Goal: Information Seeking & Learning: Learn about a topic

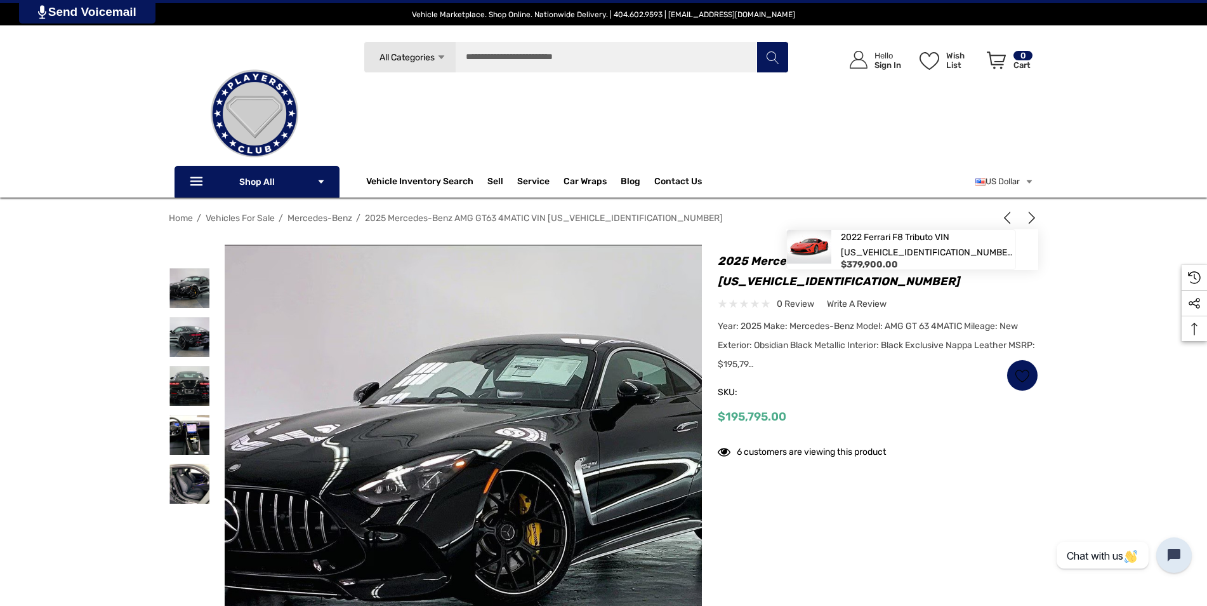
click at [1034, 218] on use "Next" at bounding box center [1032, 217] width 6 height 13
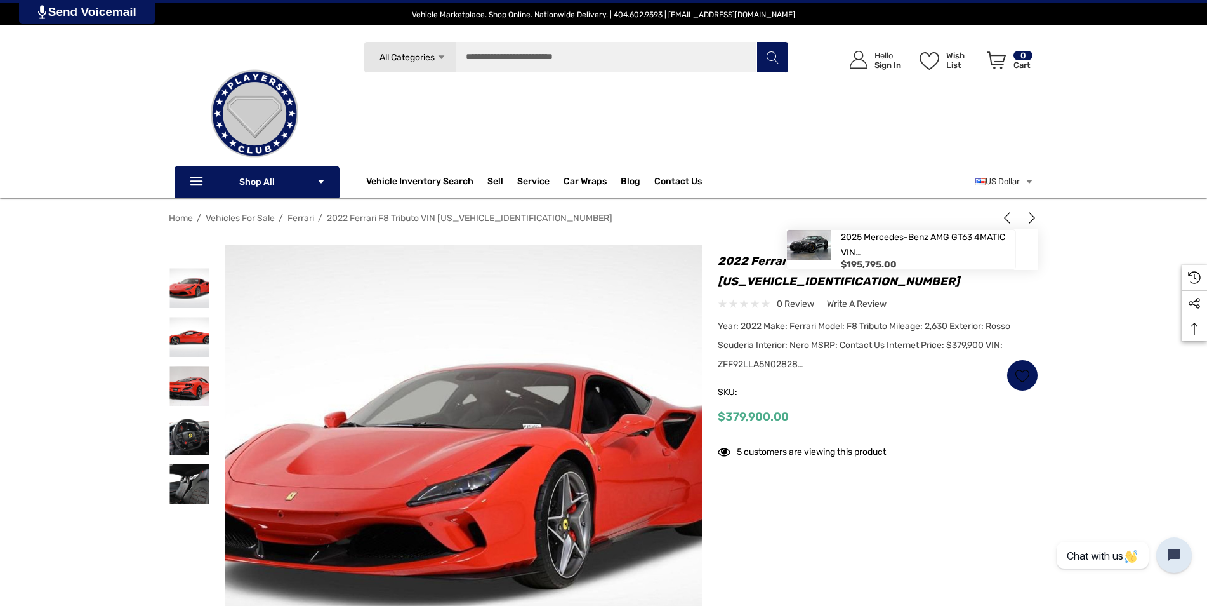
click at [1009, 215] on icon "Previous" at bounding box center [1007, 217] width 13 height 13
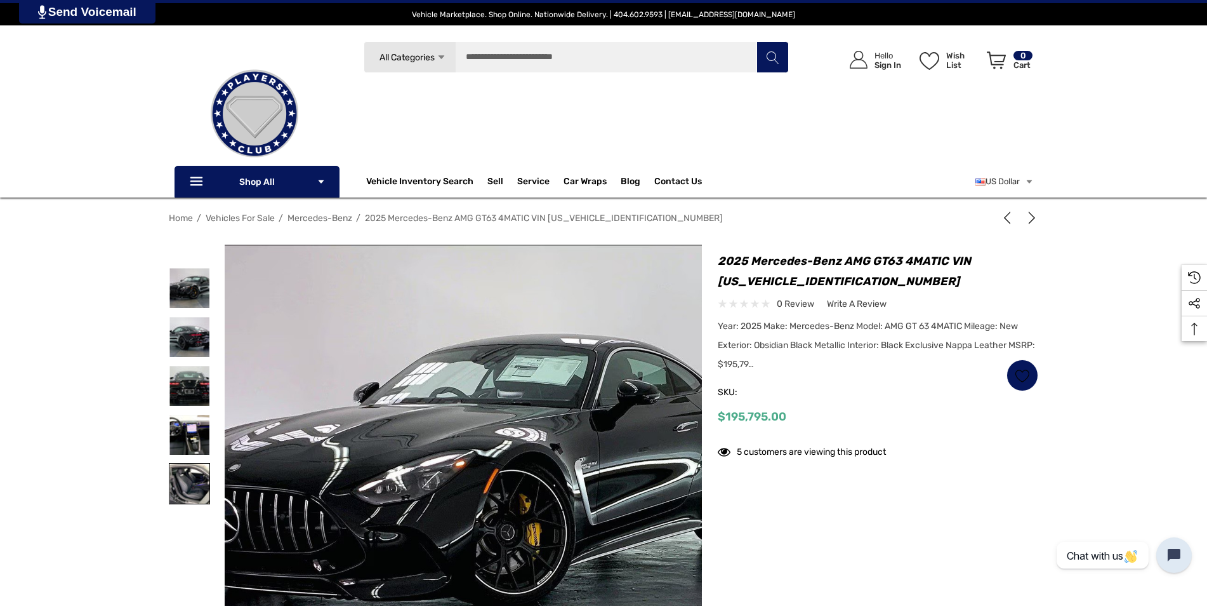
click at [189, 481] on img at bounding box center [190, 483] width 40 height 40
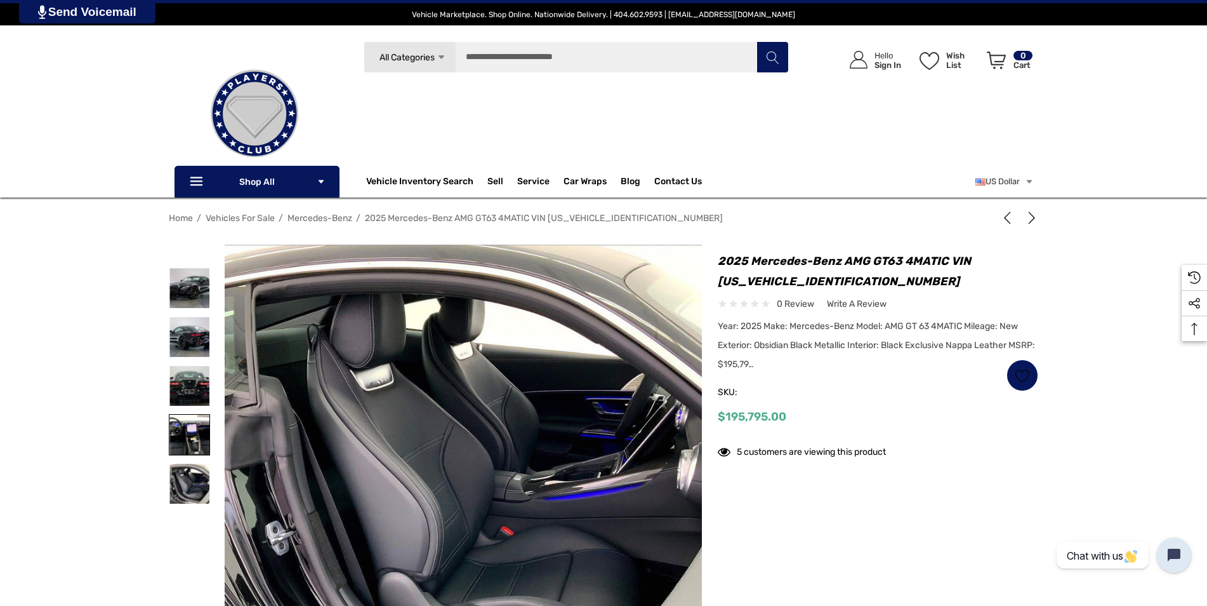
click at [185, 439] on img at bounding box center [190, 435] width 40 height 40
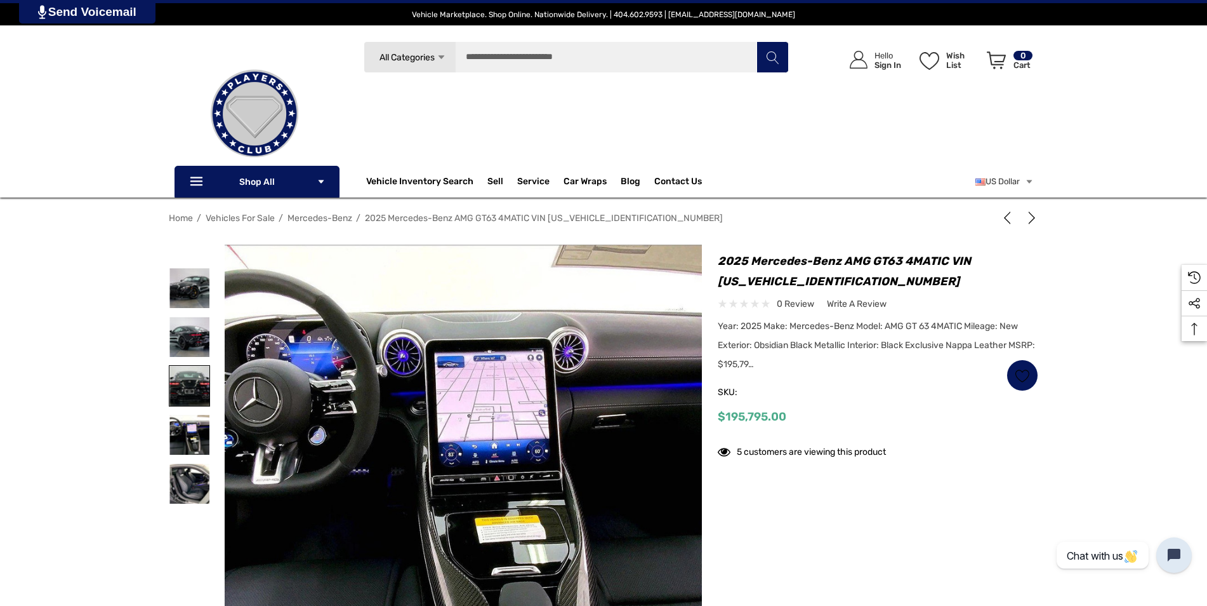
click at [189, 382] on img at bounding box center [190, 386] width 40 height 40
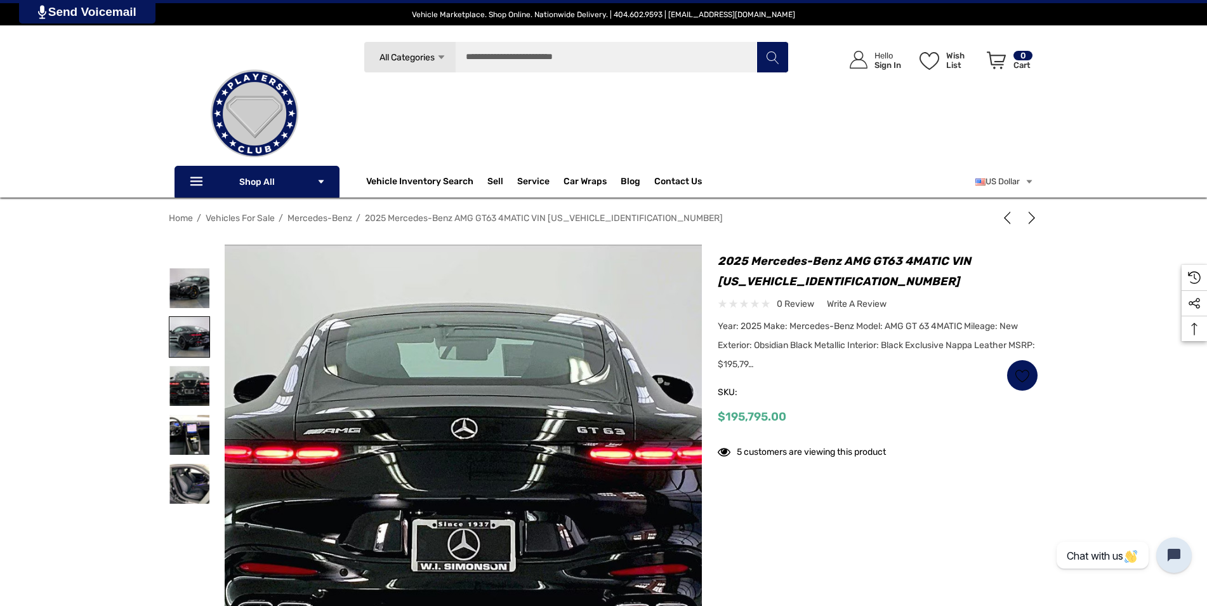
click at [199, 345] on img at bounding box center [190, 337] width 40 height 40
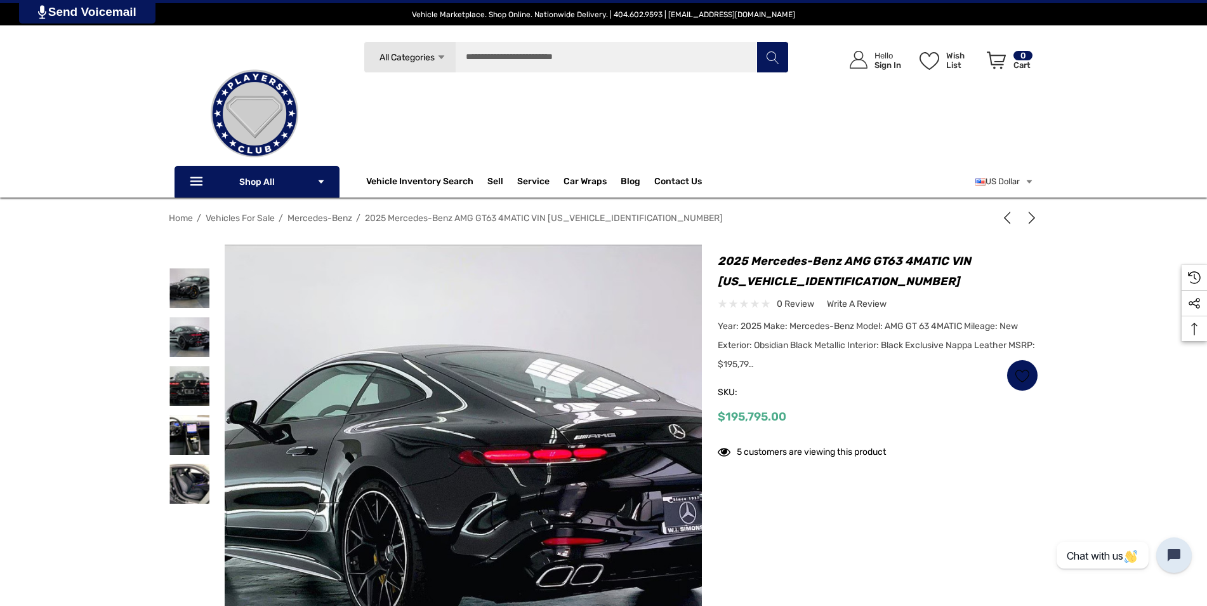
click at [216, 310] on div at bounding box center [197, 412] width 56 height 336
click at [199, 296] on img at bounding box center [190, 288] width 40 height 40
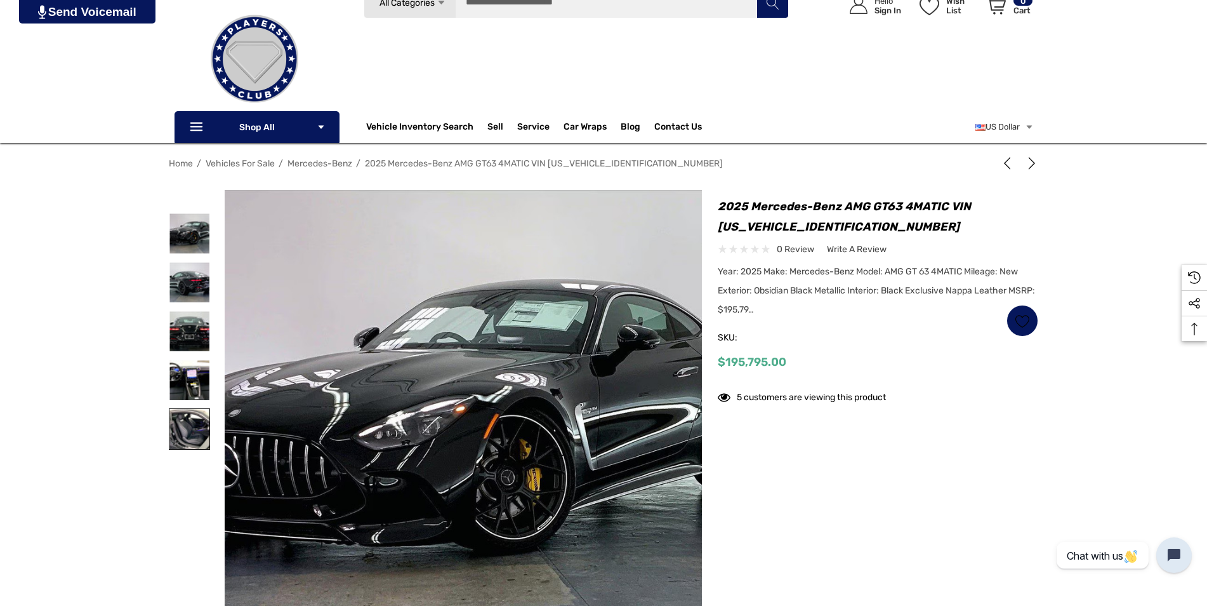
scroll to position [190, 0]
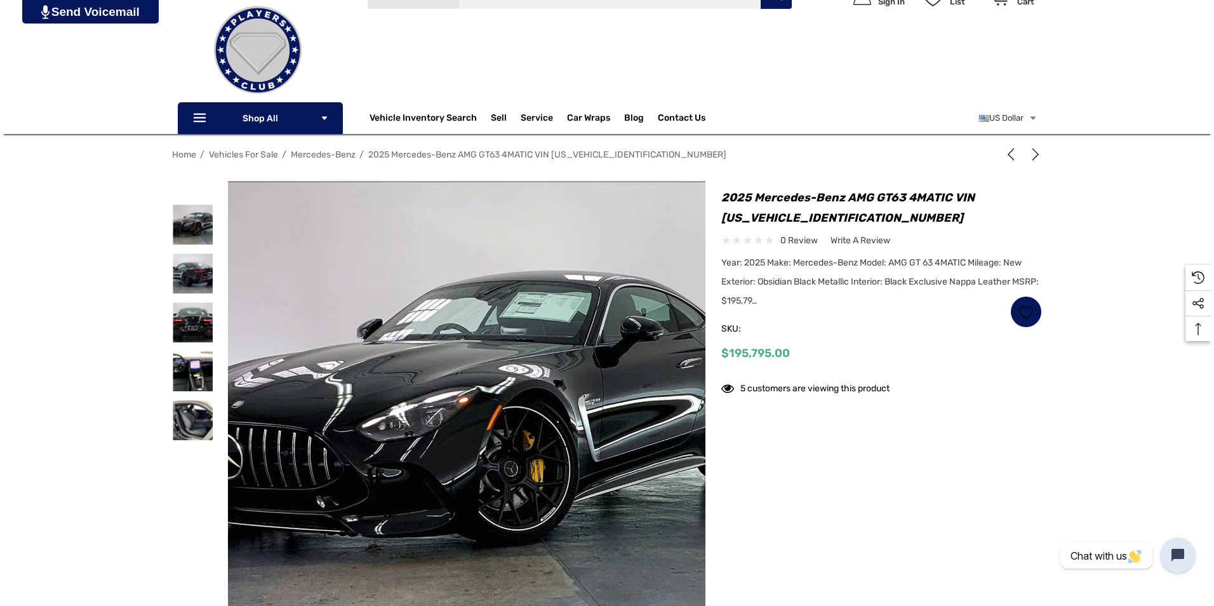
scroll to position [127, 0]
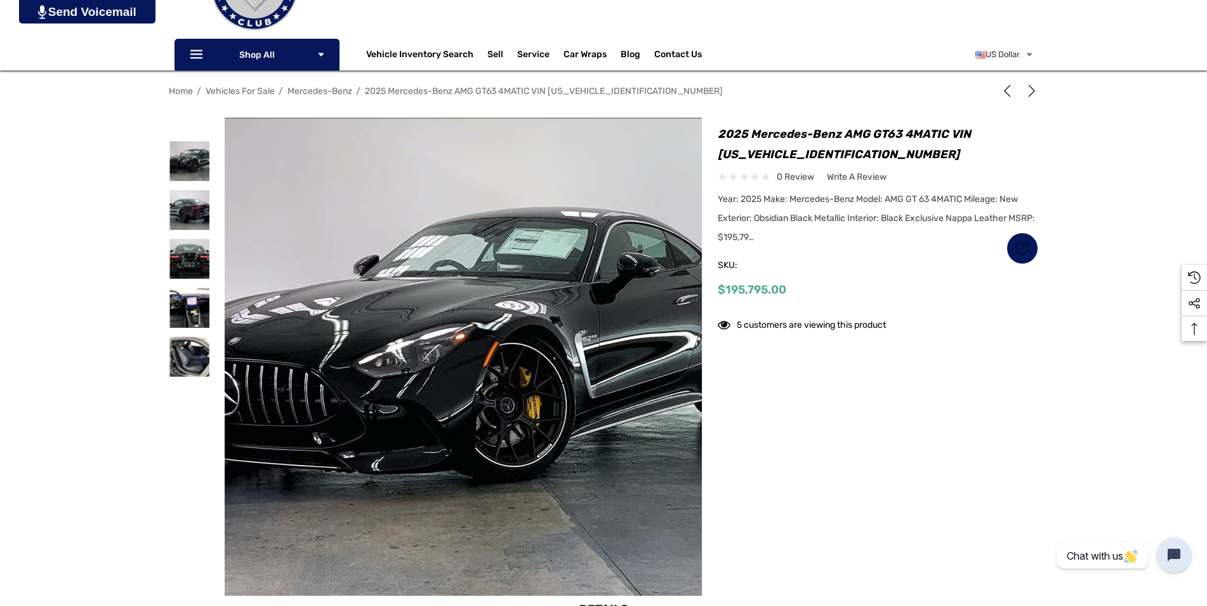
click at [557, 385] on img at bounding box center [398, 353] width 813 height 542
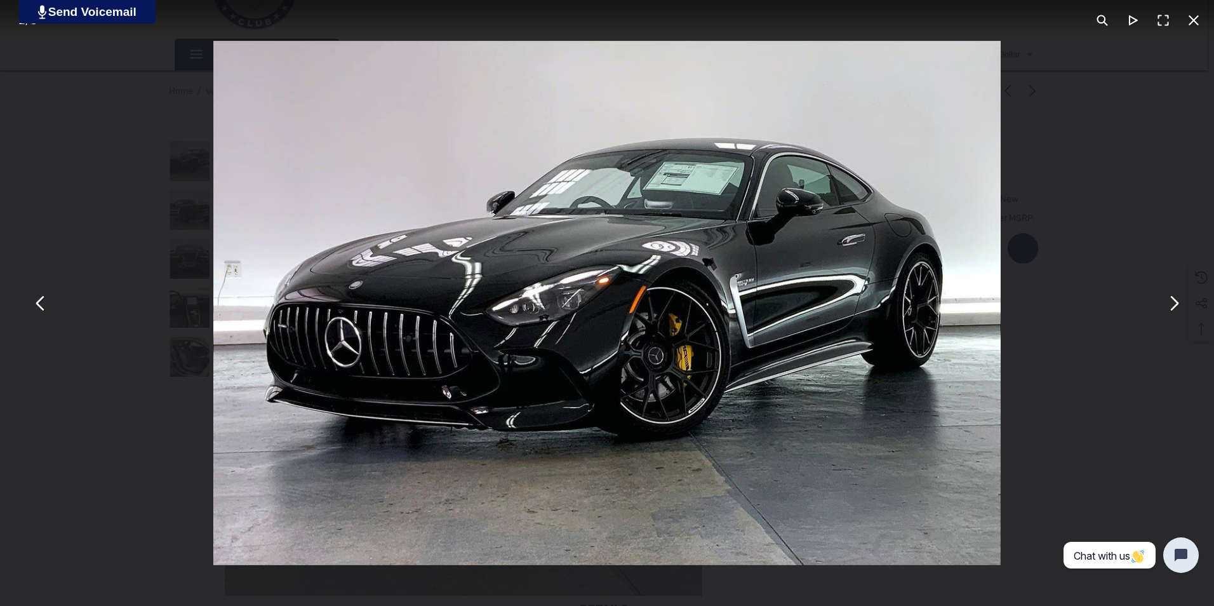
click at [1168, 313] on button "You can close this modal content with the ESC key" at bounding box center [1173, 303] width 30 height 30
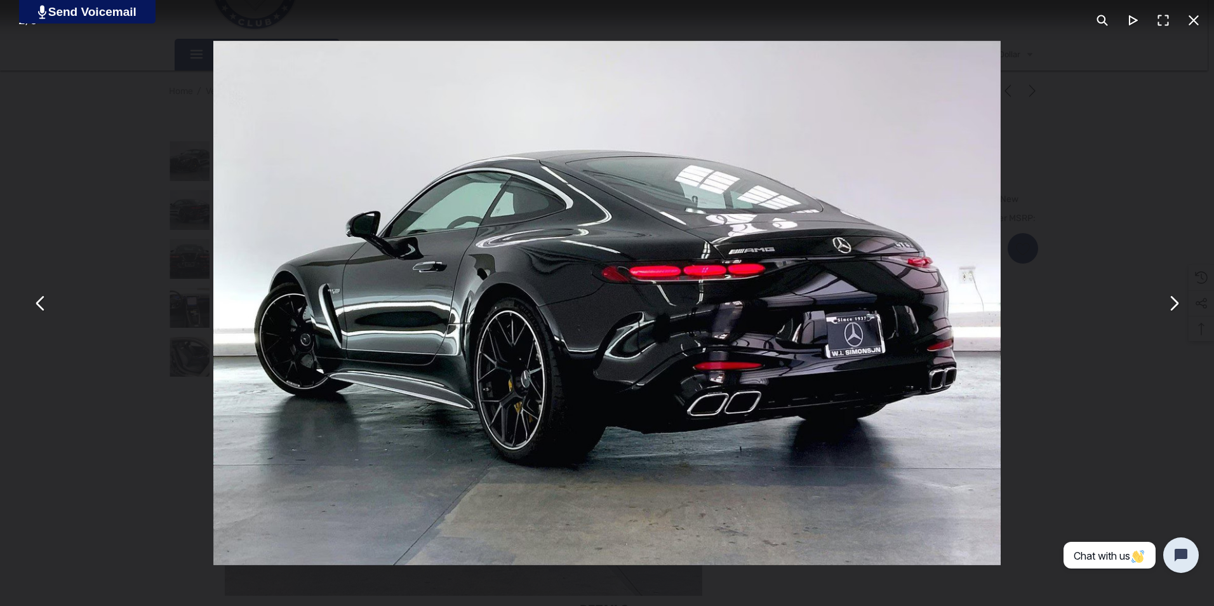
click at [1172, 306] on button "You can close this modal content with the ESC key" at bounding box center [1173, 303] width 30 height 30
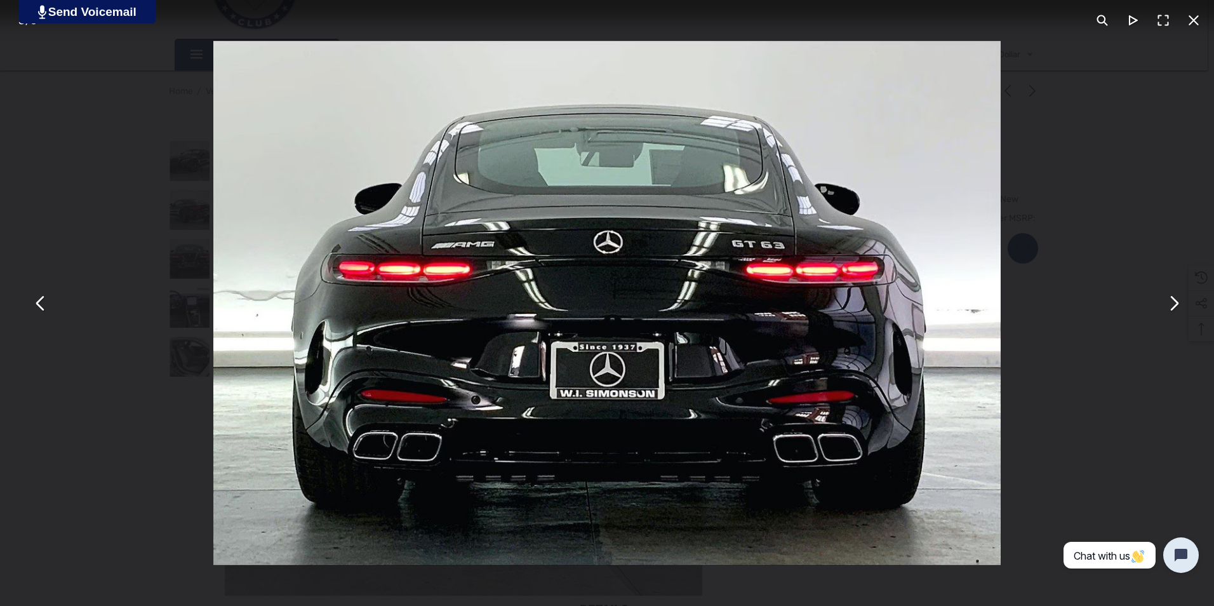
click at [1172, 305] on button "You can close this modal content with the ESC key" at bounding box center [1173, 303] width 30 height 30
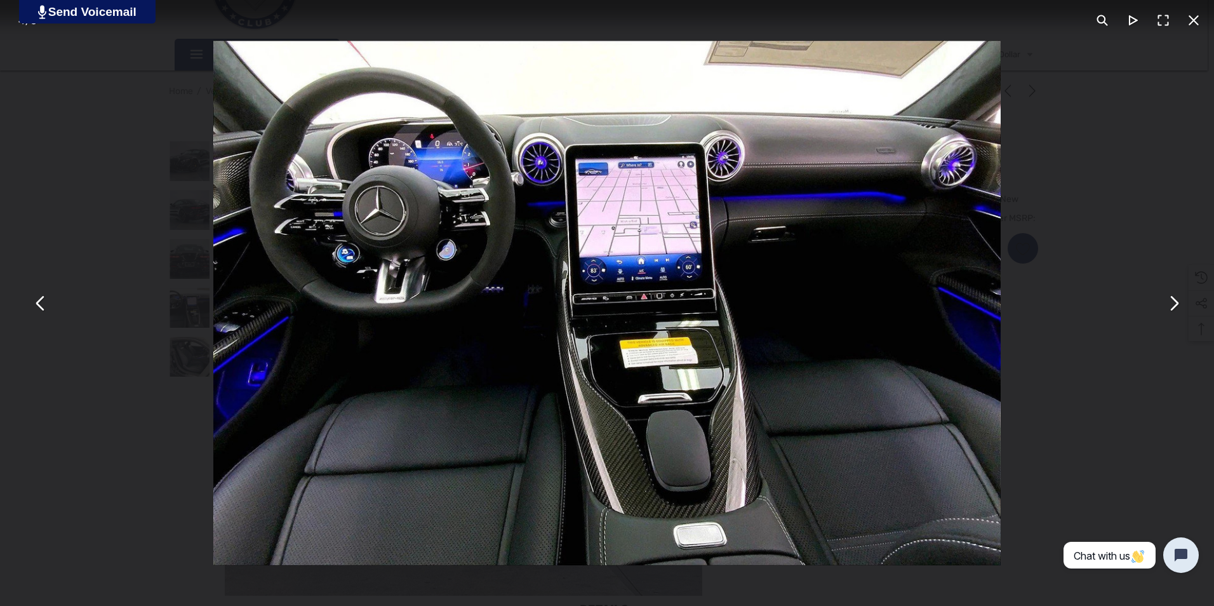
click at [1172, 305] on button "You can close this modal content with the ESC key" at bounding box center [1173, 303] width 30 height 30
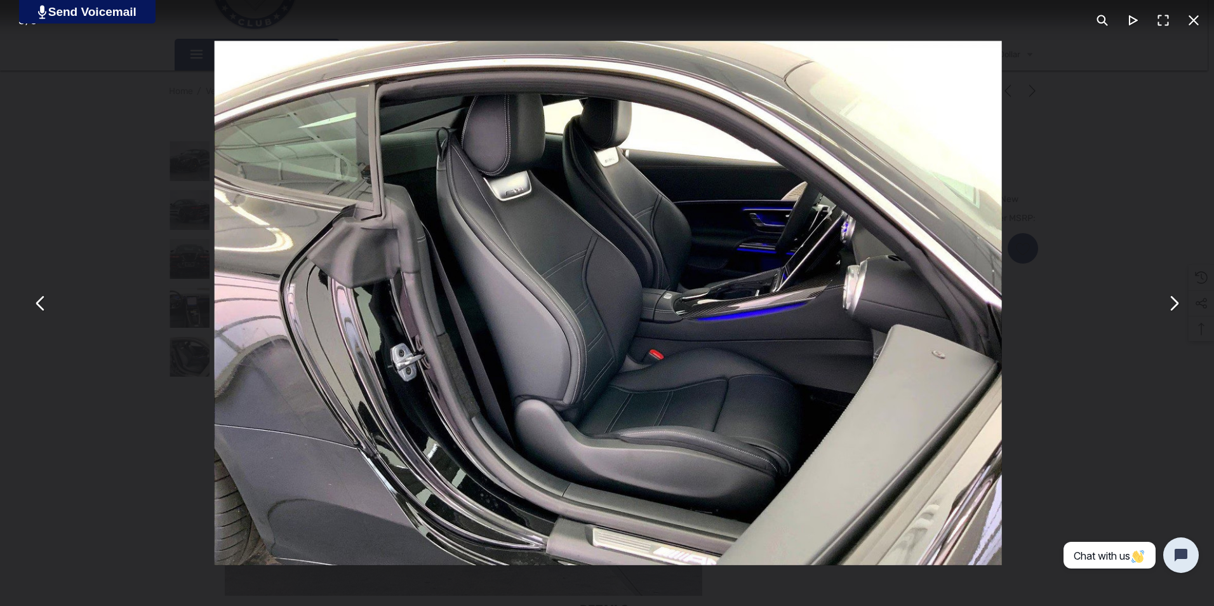
click at [1172, 305] on button "You can close this modal content with the ESC key" at bounding box center [1173, 303] width 30 height 30
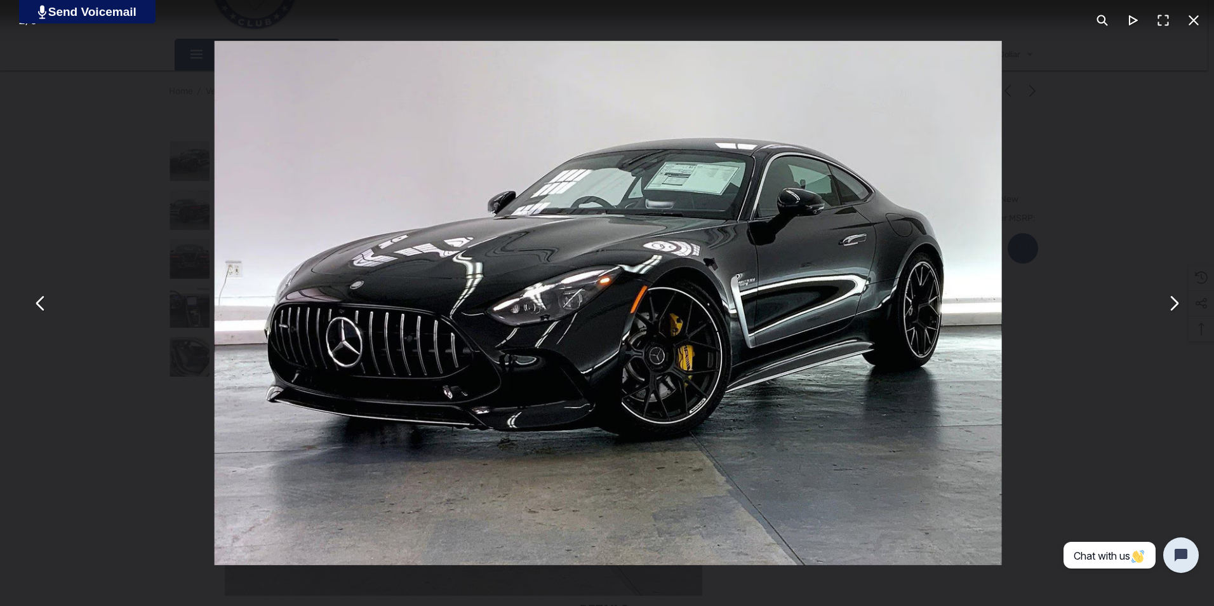
click at [1172, 305] on button "You can close this modal content with the ESC key" at bounding box center [1173, 303] width 30 height 30
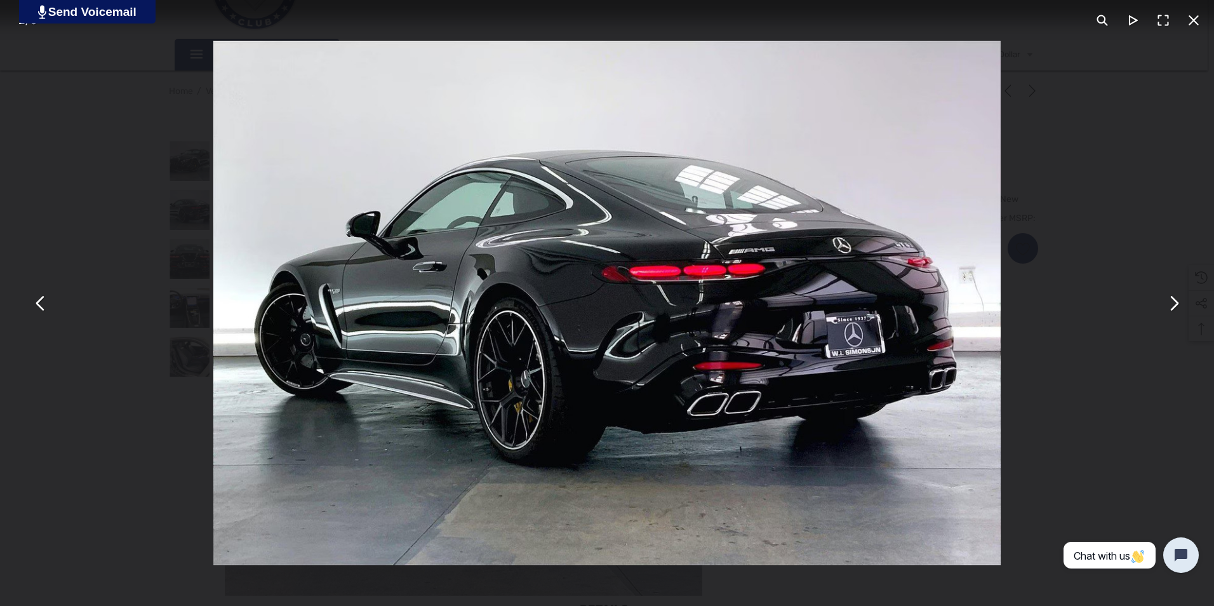
click at [1176, 296] on button "You can close this modal content with the ESC key" at bounding box center [1173, 303] width 30 height 30
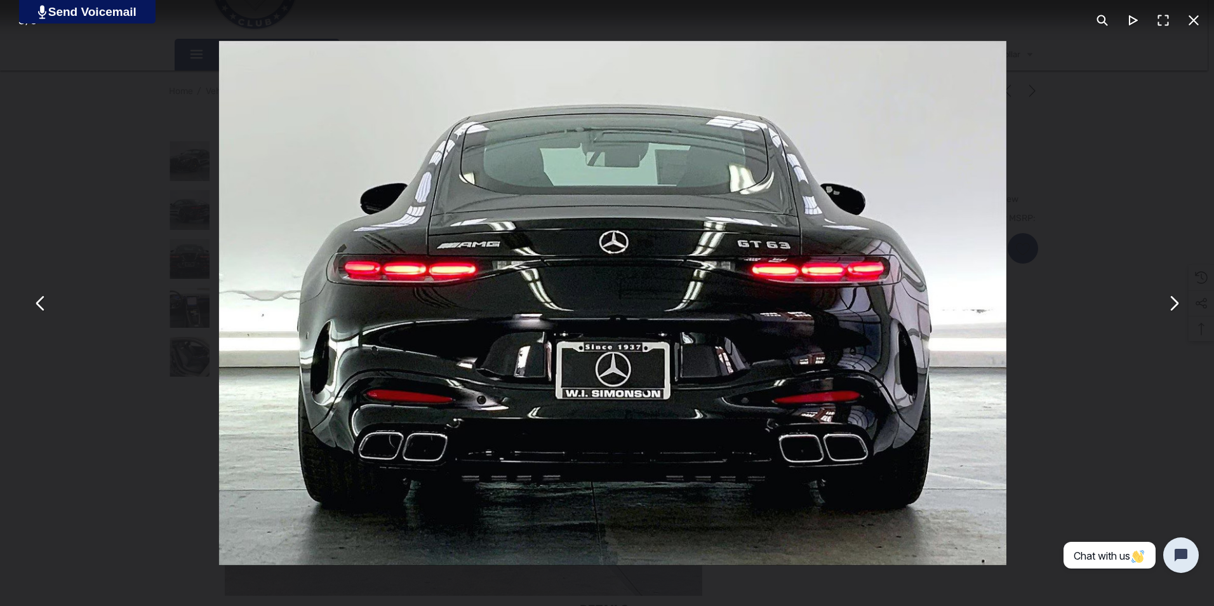
click at [1176, 296] on button "You can close this modal content with the ESC key" at bounding box center [1173, 303] width 30 height 30
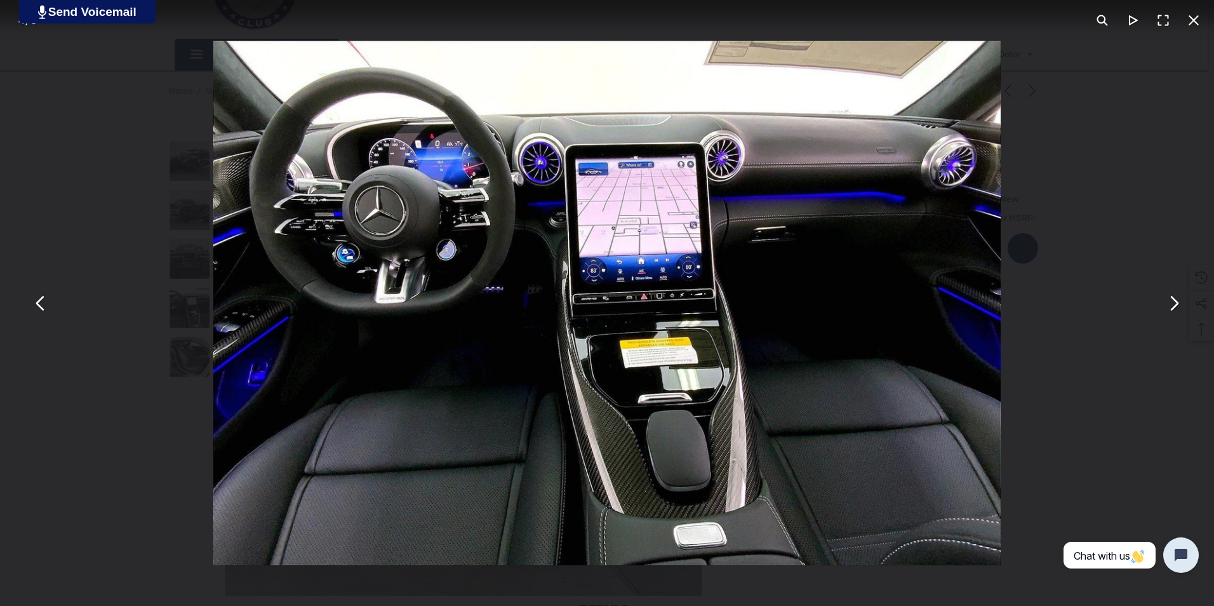
click at [1176, 303] on button "You can close this modal content with the ESC key" at bounding box center [1173, 303] width 30 height 30
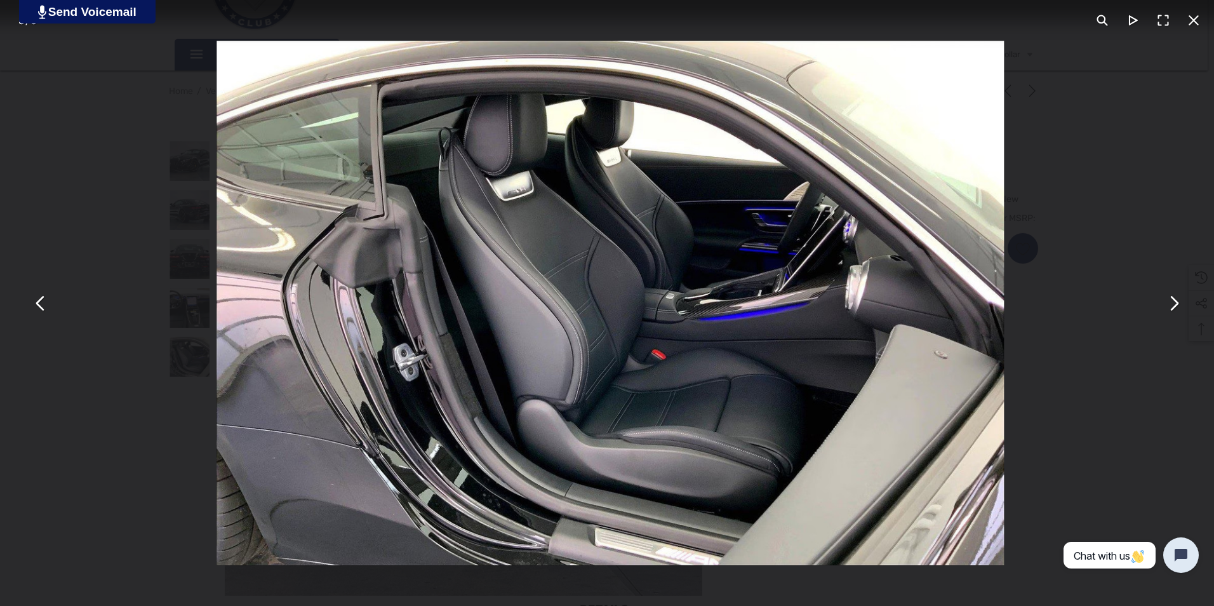
click at [1176, 303] on button "You can close this modal content with the ESC key" at bounding box center [1173, 303] width 30 height 30
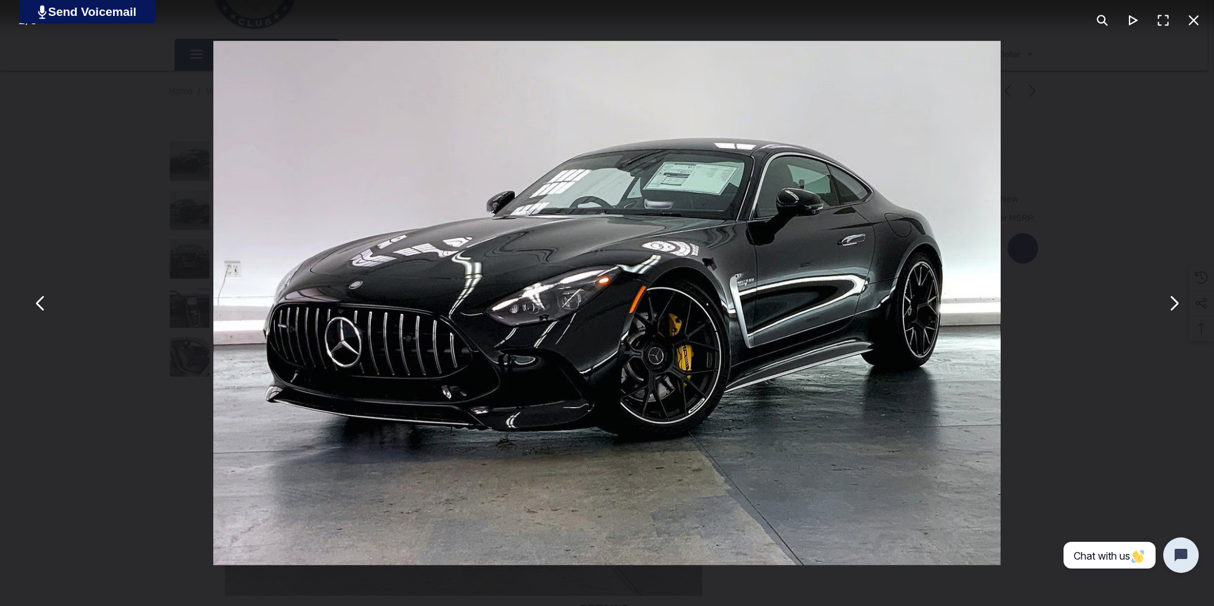
click at [1176, 303] on button "You can close this modal content with the ESC key" at bounding box center [1173, 303] width 30 height 30
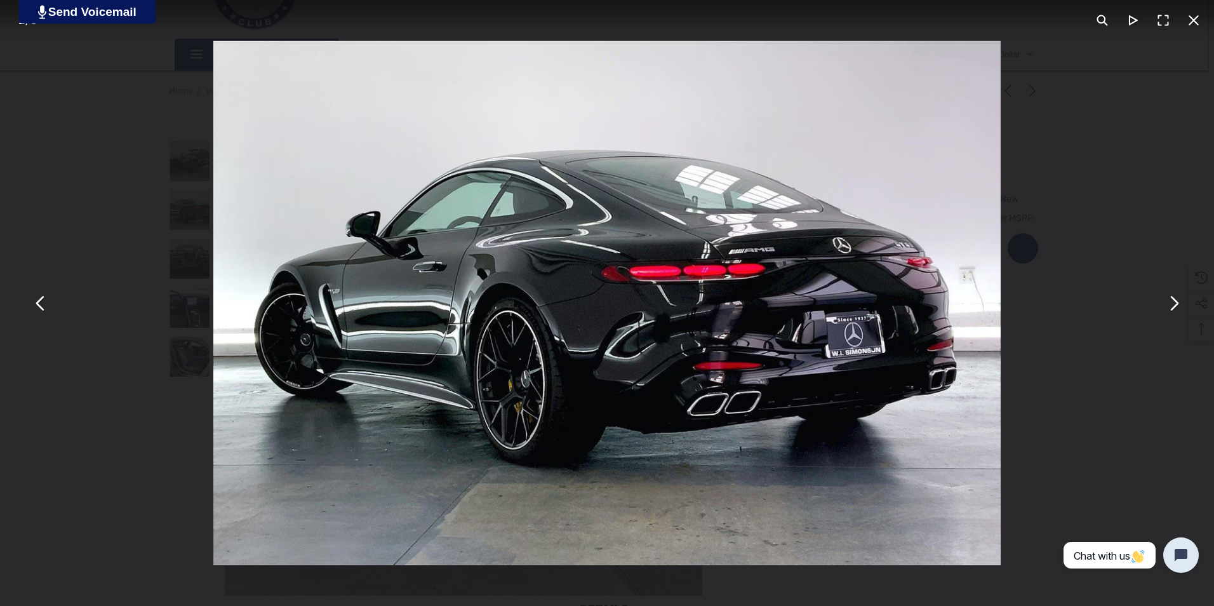
click at [1176, 303] on button "You can close this modal content with the ESC key" at bounding box center [1173, 303] width 30 height 30
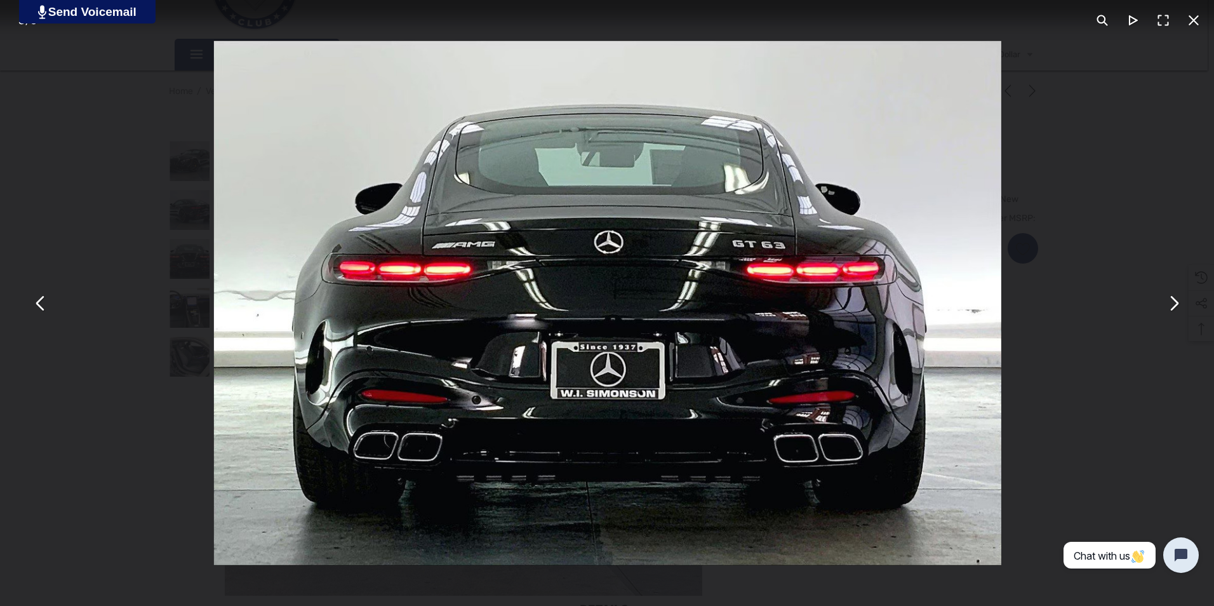
click at [1176, 303] on button "You can close this modal content with the ESC key" at bounding box center [1173, 303] width 30 height 30
